Goal: Find specific page/section: Find specific page/section

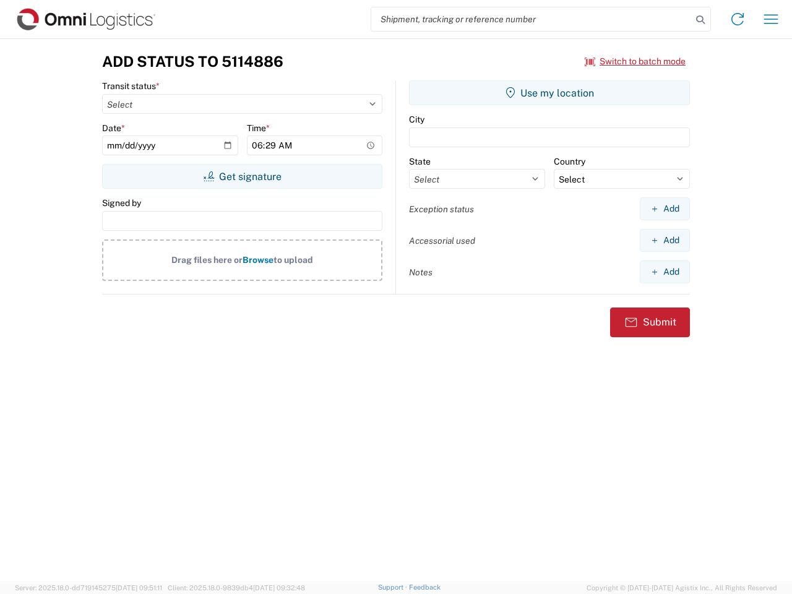
click at [531, 19] on input "search" at bounding box center [531, 19] width 320 height 24
click at [700, 20] on icon at bounding box center [700, 19] width 17 height 17
click at [738, 19] on icon at bounding box center [738, 19] width 20 height 20
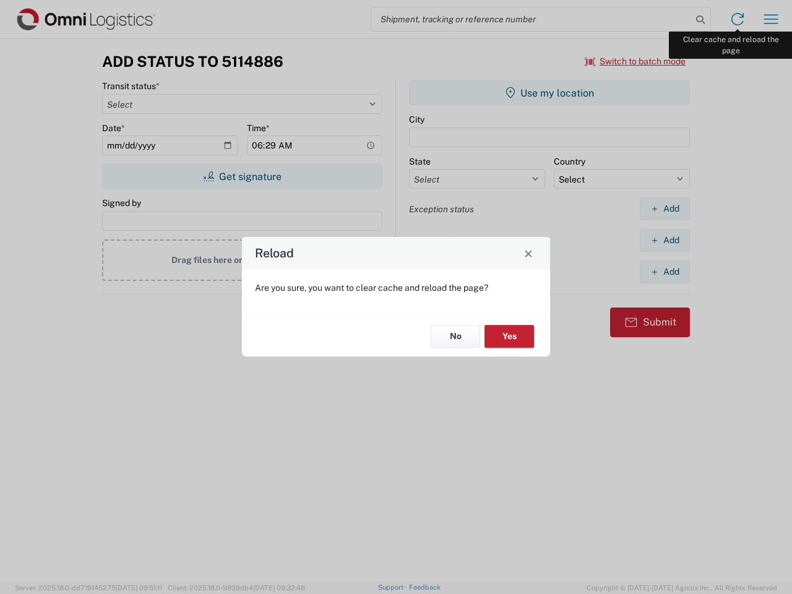
click at [771, 19] on div "Reload Are you sure, you want to clear cache and reload the page? No Yes" at bounding box center [396, 297] width 792 height 594
click at [635, 61] on div "Reload Are you sure, you want to clear cache and reload the page? No Yes" at bounding box center [396, 297] width 792 height 594
click at [242, 176] on div "Reload Are you sure, you want to clear cache and reload the page? No Yes" at bounding box center [396, 297] width 792 height 594
click at [549, 93] on div "Reload Are you sure, you want to clear cache and reload the page? No Yes" at bounding box center [396, 297] width 792 height 594
click at [664, 209] on div "Reload Are you sure, you want to clear cache and reload the page? No Yes" at bounding box center [396, 297] width 792 height 594
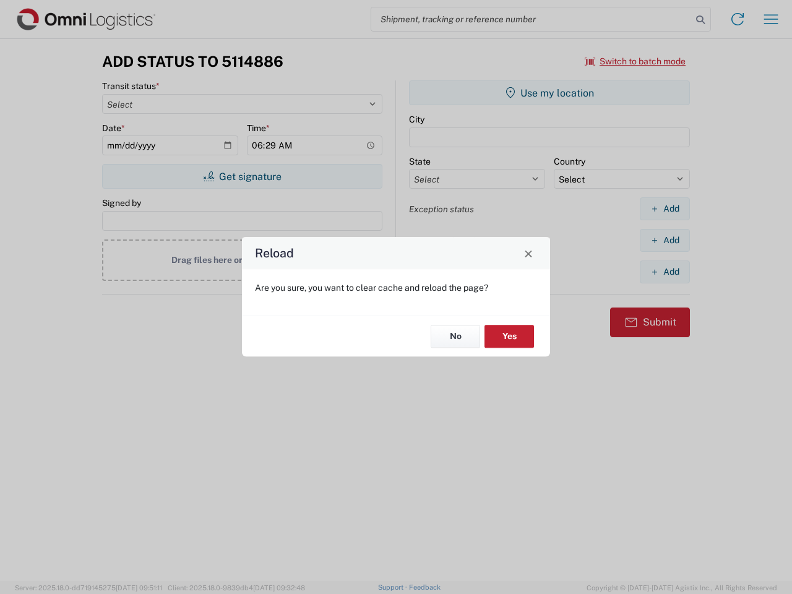
click at [664, 240] on div "Reload Are you sure, you want to clear cache and reload the page? No Yes" at bounding box center [396, 297] width 792 height 594
click at [664, 272] on div "Reload Are you sure, you want to clear cache and reload the page? No Yes" at bounding box center [396, 297] width 792 height 594
